Goal: Task Accomplishment & Management: Manage account settings

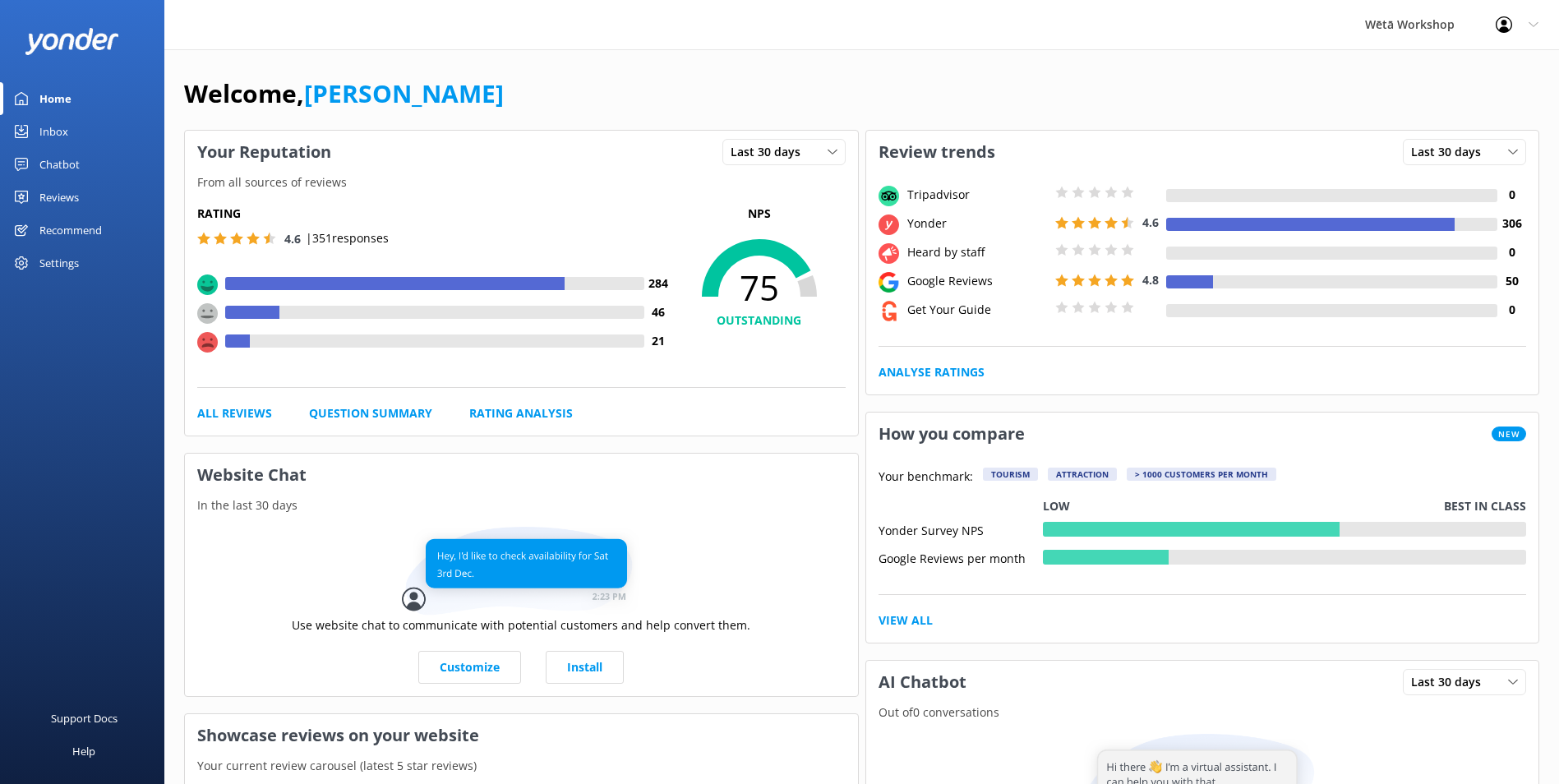
click at [61, 128] on div "Inbox" at bounding box center [54, 131] width 29 height 33
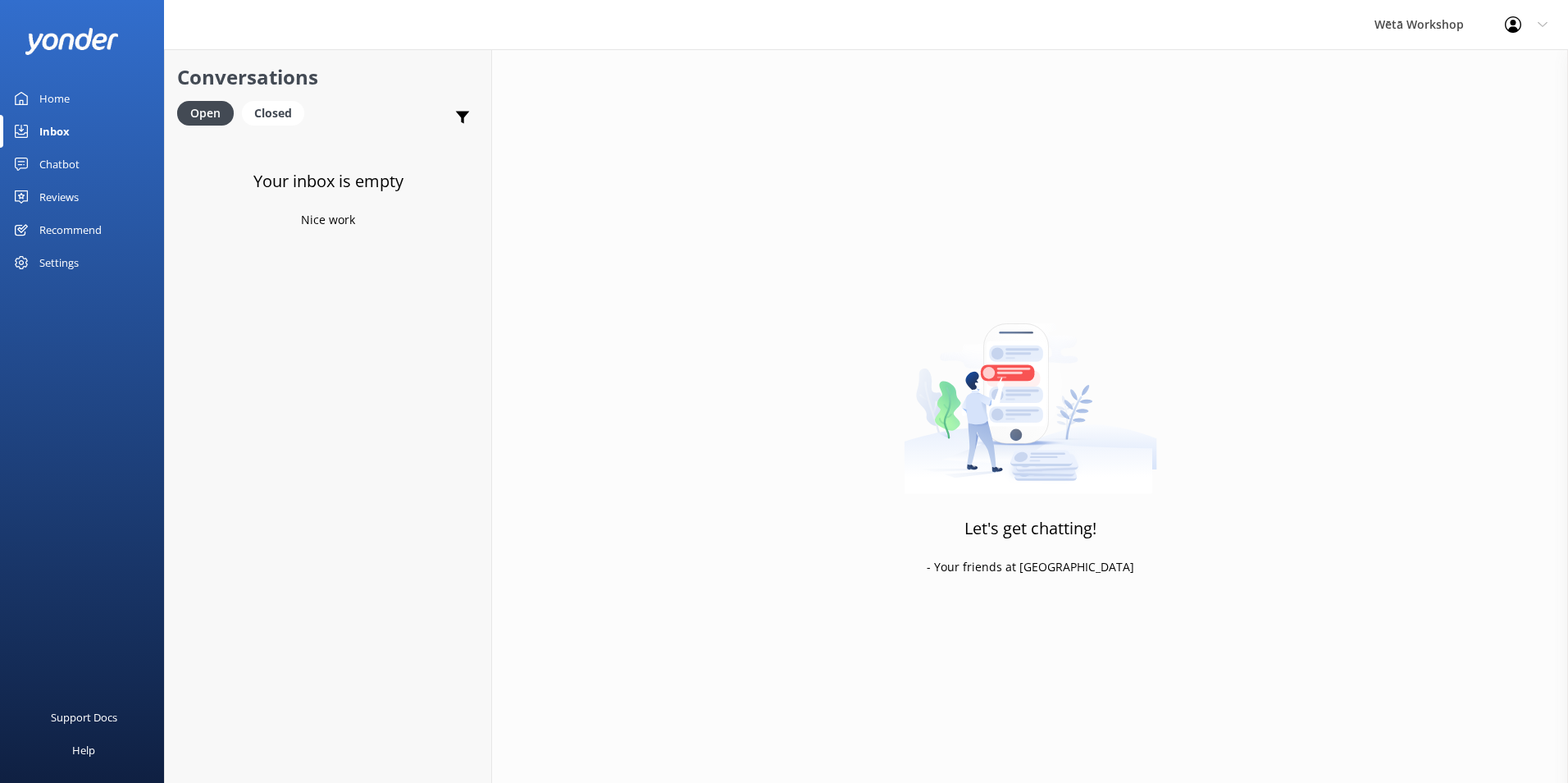
click at [51, 103] on div "Home" at bounding box center [55, 98] width 31 height 32
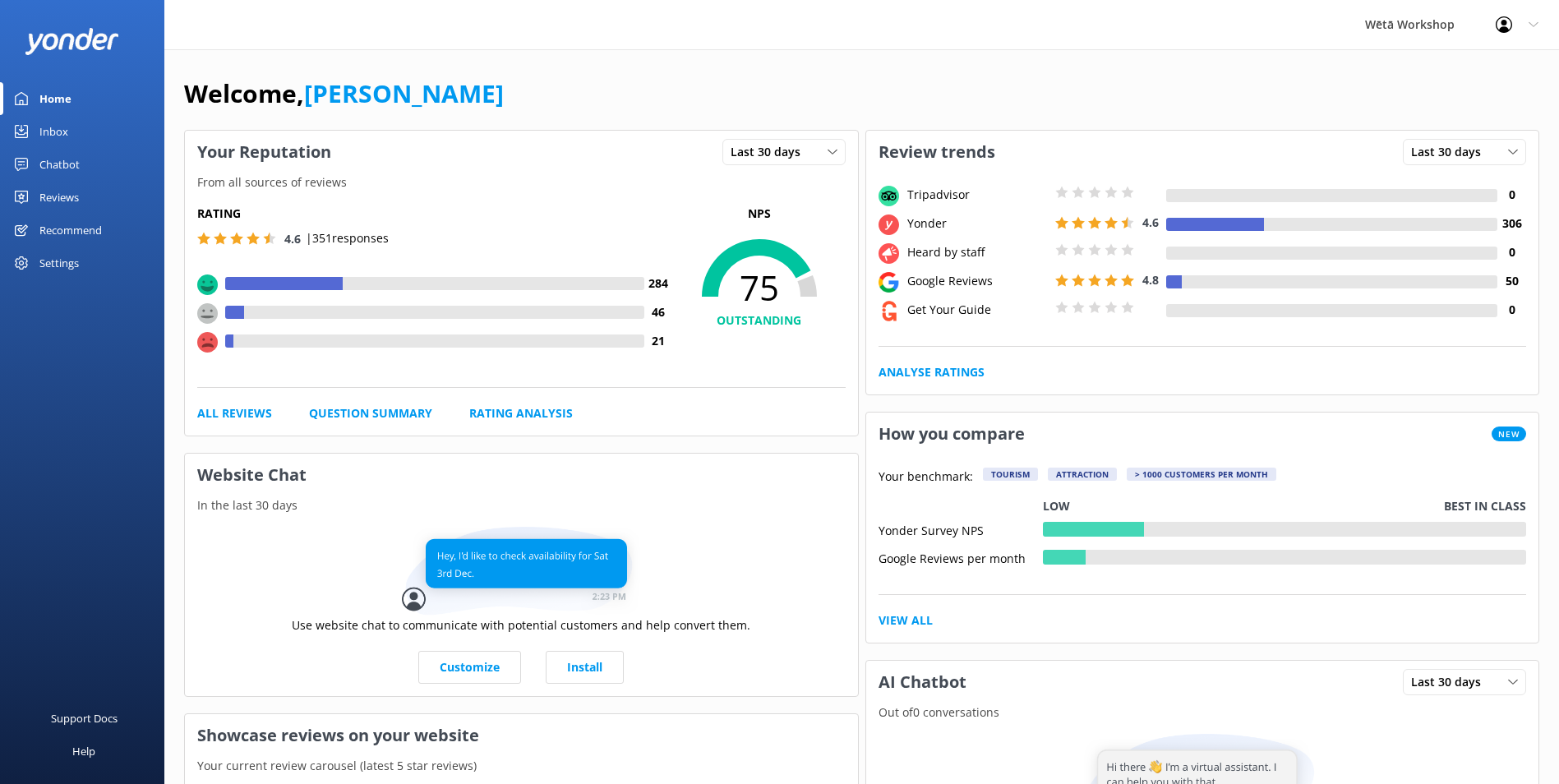
click at [58, 44] on img at bounding box center [71, 42] width 95 height 27
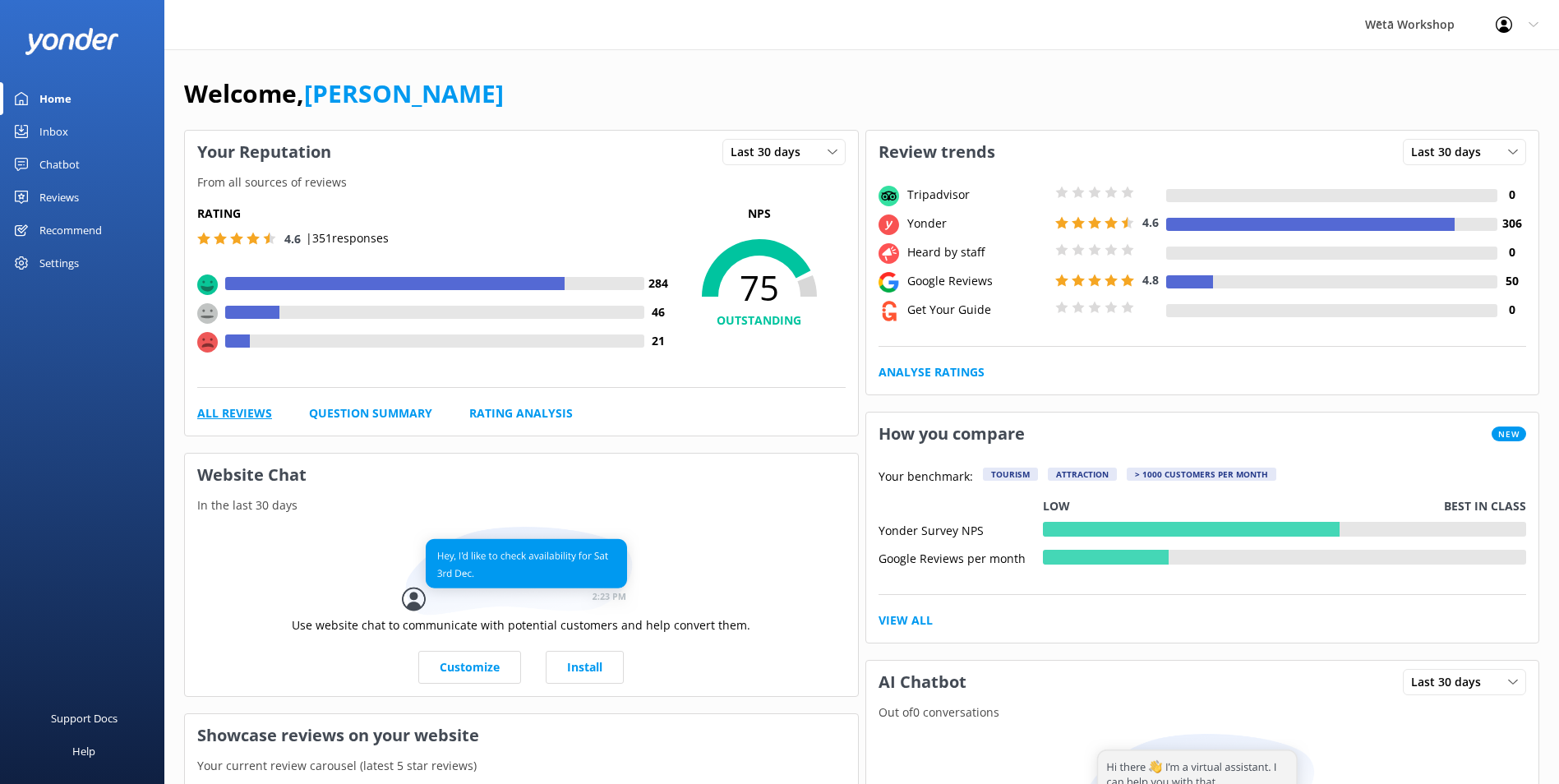
click at [234, 413] on link "All Reviews" at bounding box center [234, 413] width 75 height 18
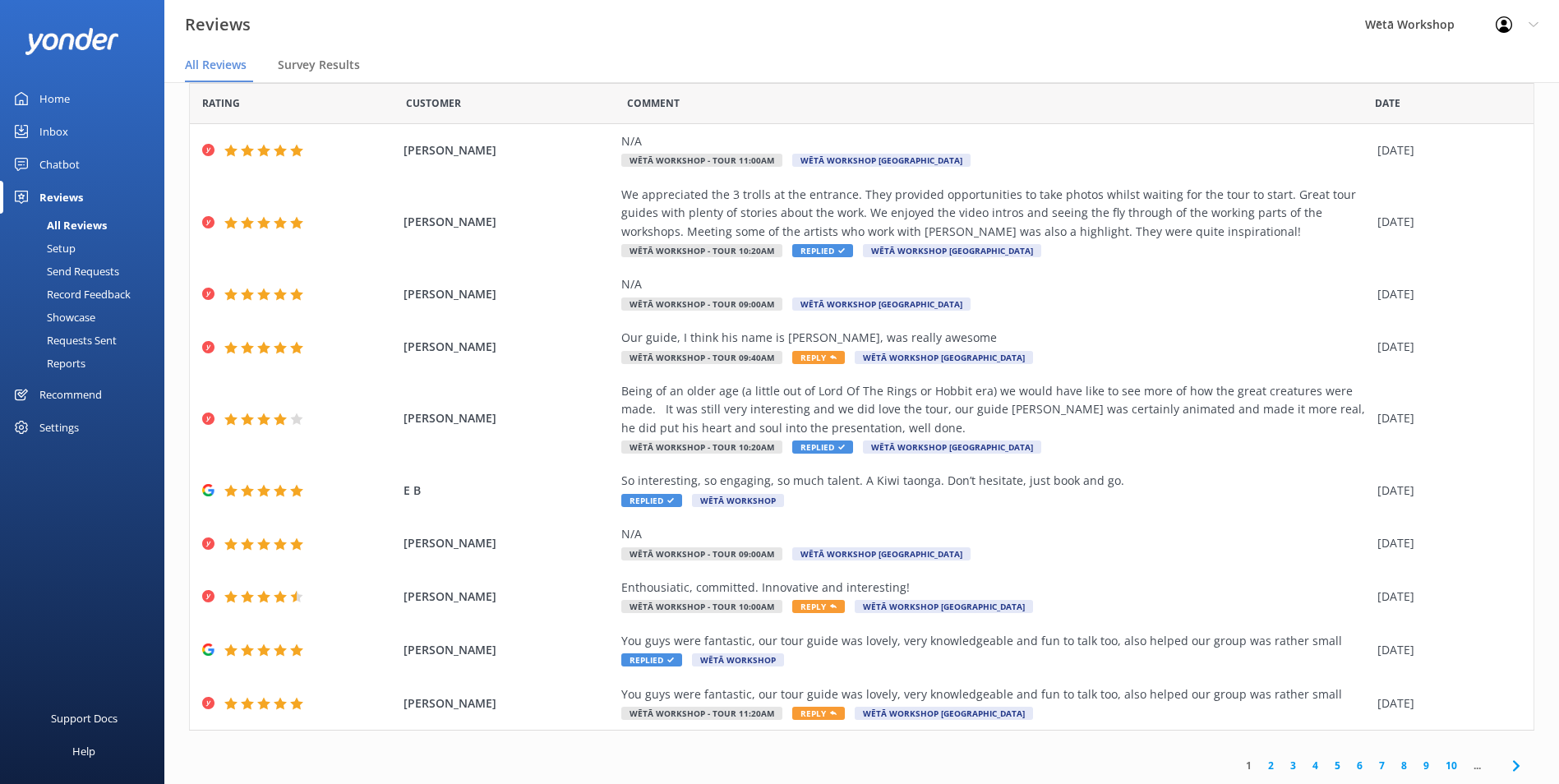
click at [1538, 23] on div "Profile Settings Logout" at bounding box center [1517, 24] width 84 height 50
click at [1498, 98] on link "Logout" at bounding box center [1478, 110] width 164 height 41
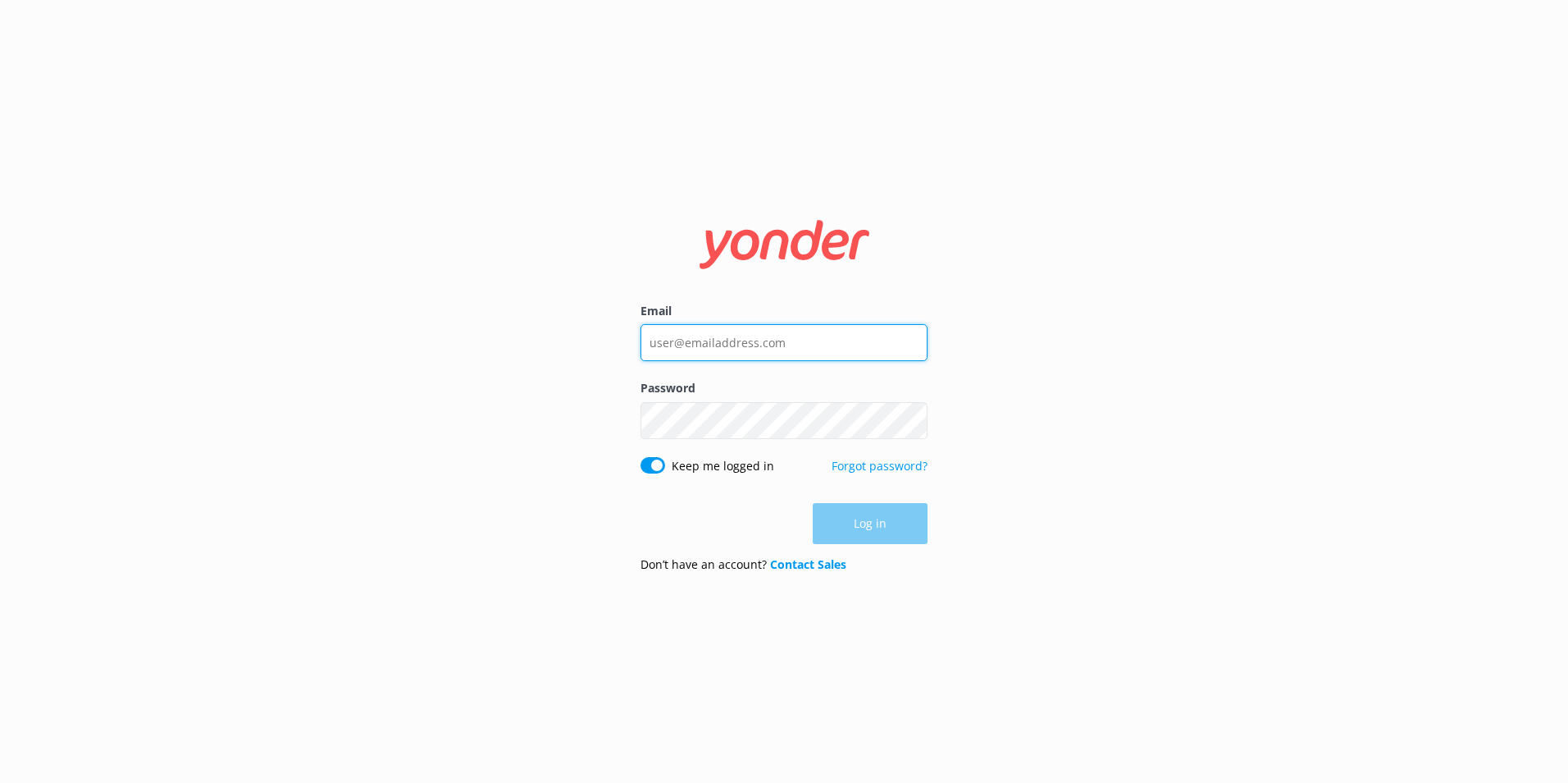
type input "[PERSON_NAME][EMAIL_ADDRESS][PERSON_NAME][DOMAIN_NAME]"
